Goal: Information Seeking & Learning: Learn about a topic

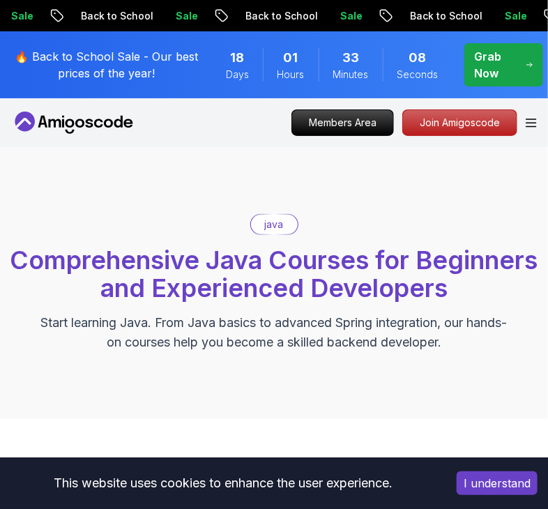
click at [476, 480] on button "I understand" at bounding box center [497, 484] width 81 height 24
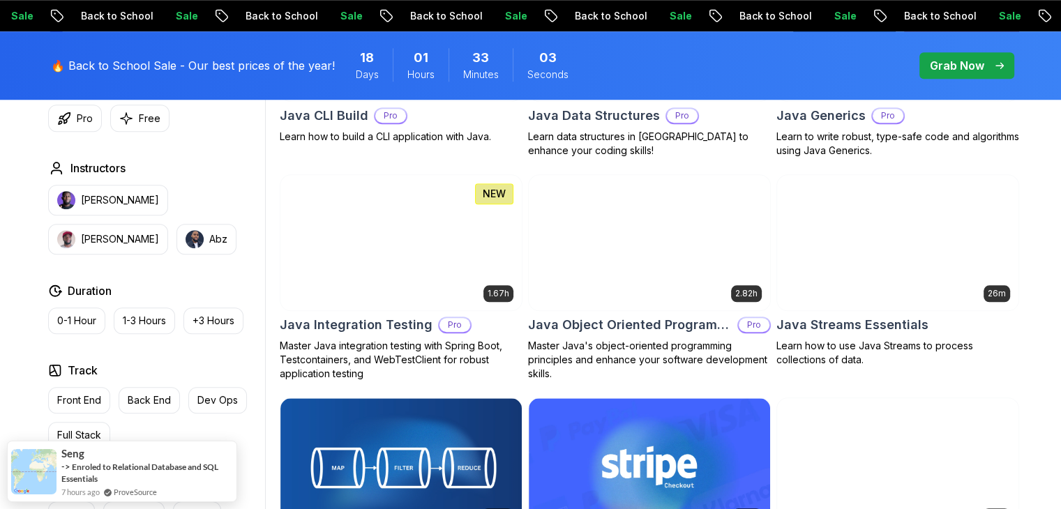
scroll to position [1328, 0]
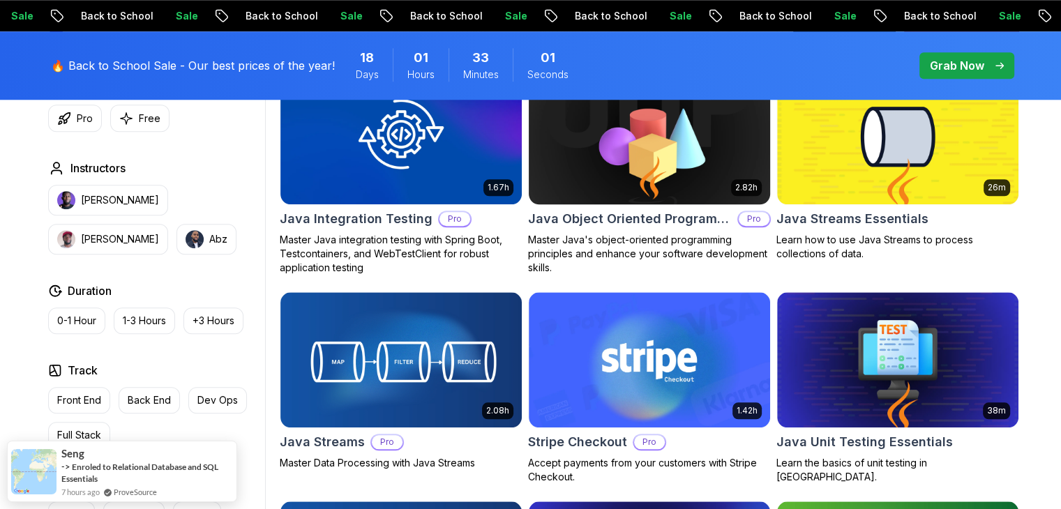
click at [548, 237] on p "Master Java's object-oriented programming principles and enhance your software …" at bounding box center [649, 254] width 243 height 42
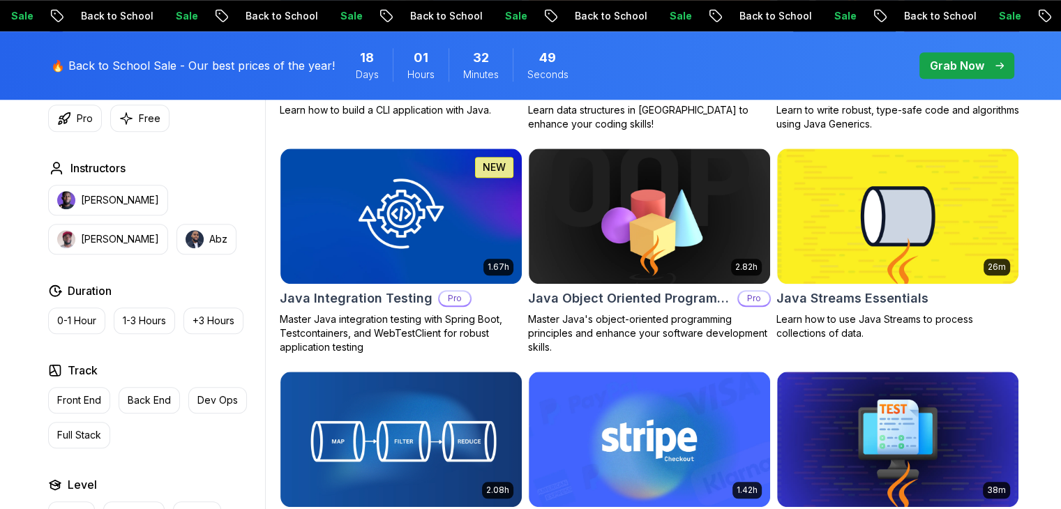
scroll to position [1281, 0]
